Goal: Task Accomplishment & Management: Manage account settings

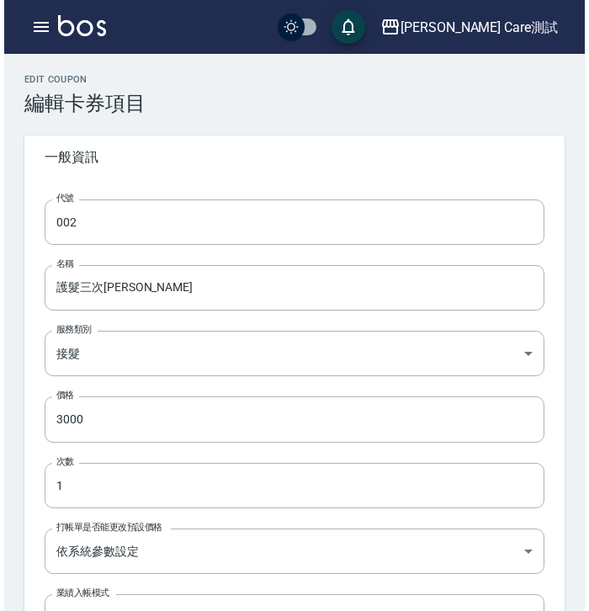
scroll to position [54, 0]
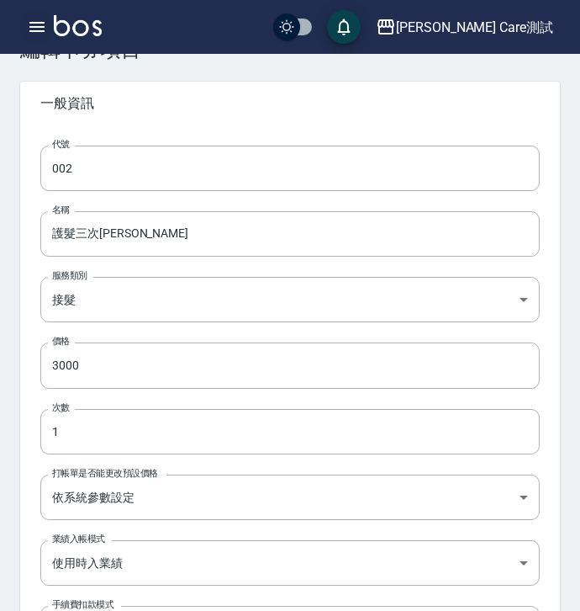
click at [40, 19] on icon "button" at bounding box center [37, 27] width 20 height 20
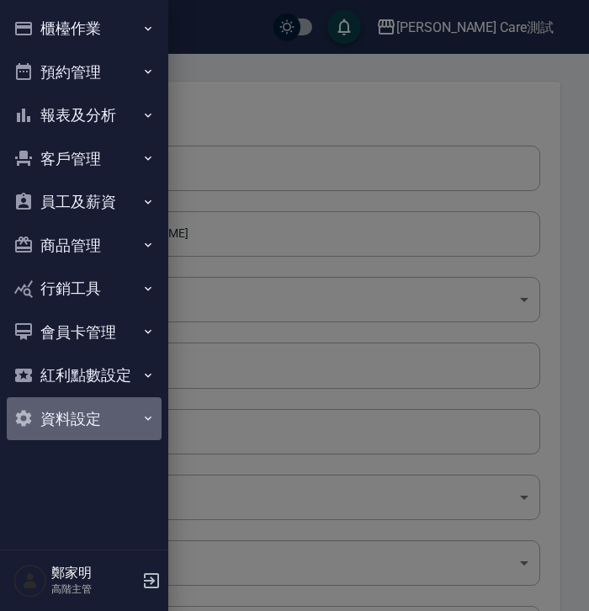
click at [69, 417] on button "資料設定" at bounding box center [84, 419] width 155 height 44
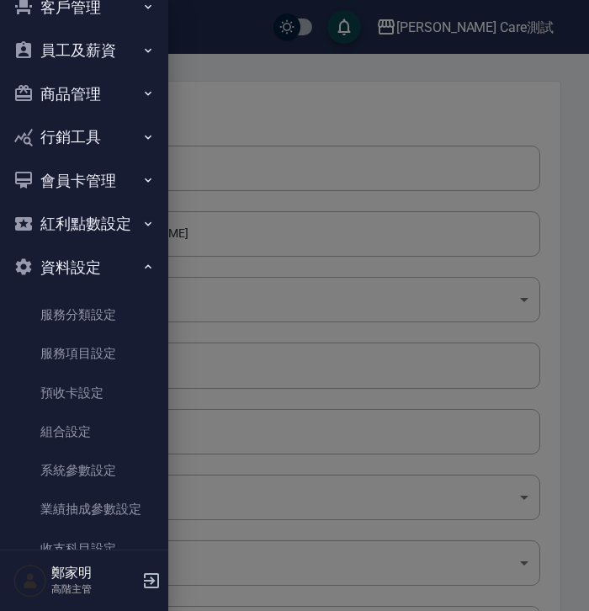
scroll to position [152, 0]
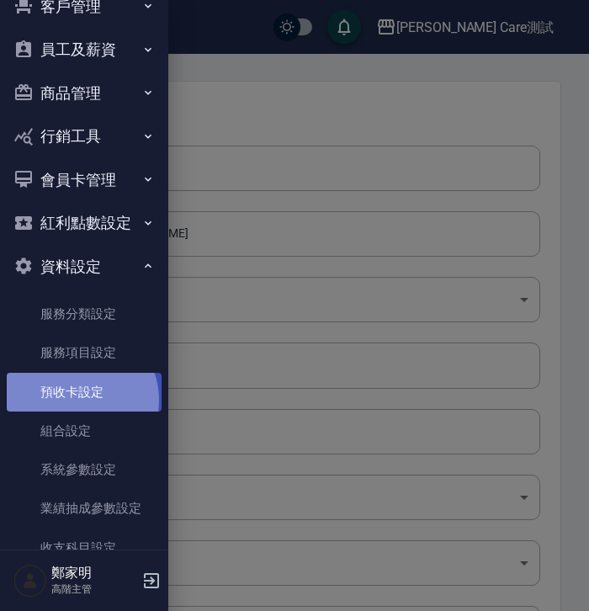
click at [73, 400] on link "預收卡設定" at bounding box center [84, 392] width 155 height 39
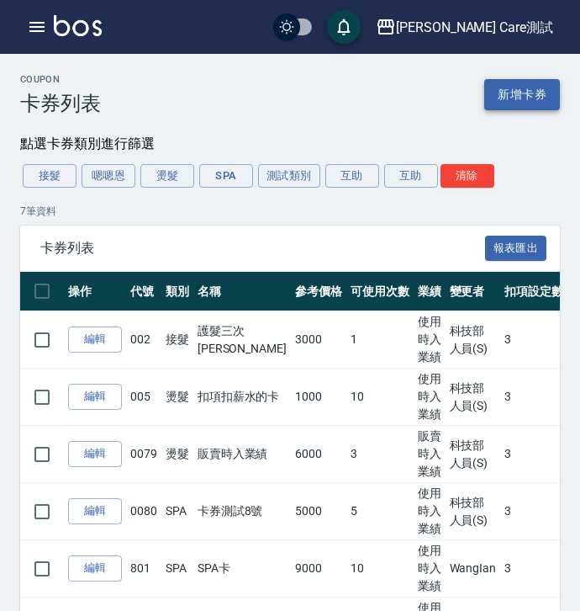
click at [546, 103] on link "新增卡券" at bounding box center [523, 94] width 76 height 31
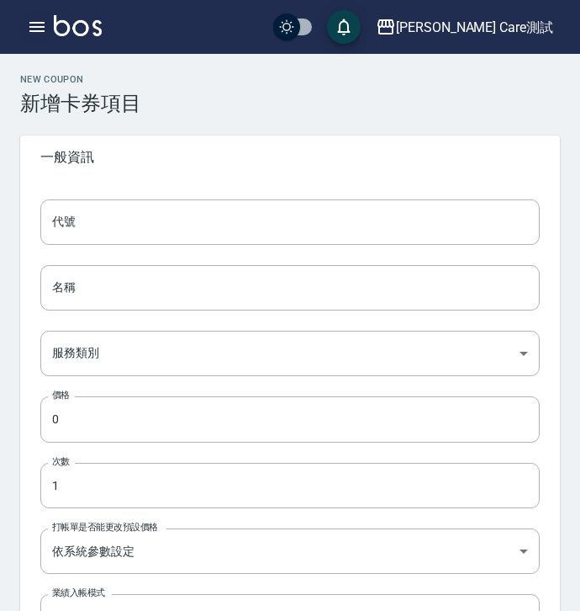
click at [35, 28] on icon "button" at bounding box center [37, 27] width 20 height 20
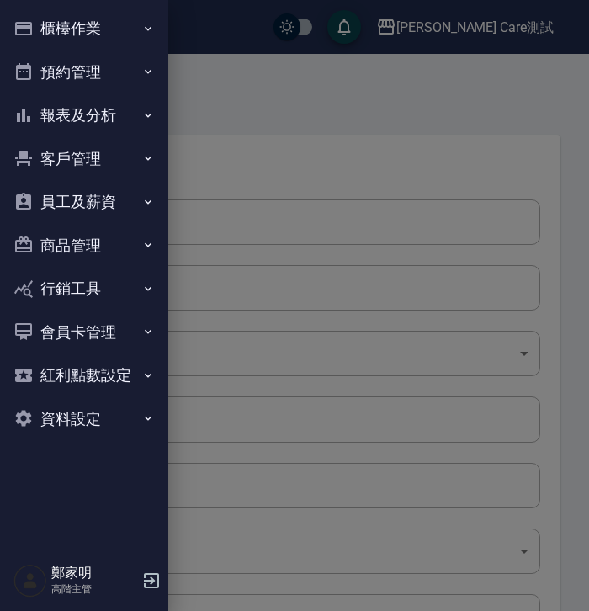
click at [92, 422] on button "資料設定" at bounding box center [84, 419] width 155 height 44
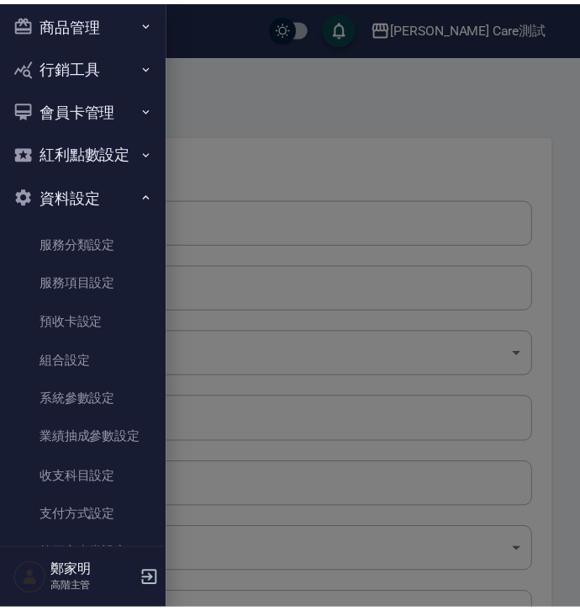
scroll to position [231, 0]
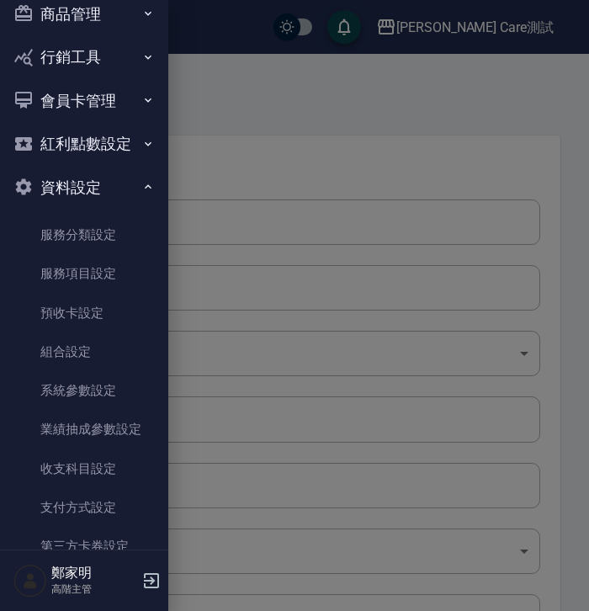
click at [93, 307] on link "預收卡設定" at bounding box center [84, 313] width 155 height 39
